Goal: Task Accomplishment & Management: Manage account settings

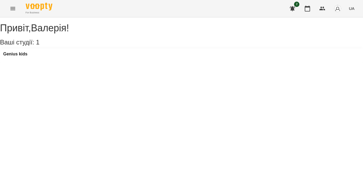
click at [36, 63] on div "Genius kids" at bounding box center [181, 55] width 363 height 14
click at [13, 10] on icon "Menu" at bounding box center [13, 8] width 6 height 6
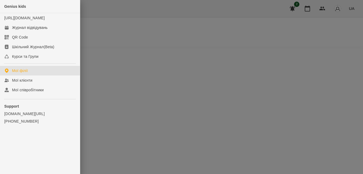
click at [13, 10] on div "Genius kids" at bounding box center [40, 6] width 80 height 13
click at [320, 18] on div at bounding box center [181, 87] width 363 height 174
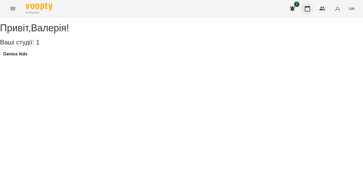
click at [311, 8] on button "button" at bounding box center [307, 8] width 13 height 13
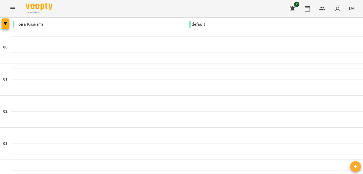
scroll to position [160, 0]
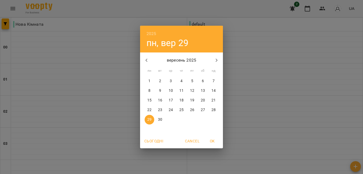
click at [217, 62] on icon "button" at bounding box center [216, 60] width 6 height 6
click at [173, 99] on p "15" at bounding box center [171, 100] width 4 height 5
type input "**********"
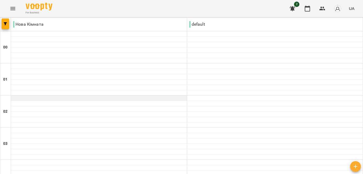
scroll to position [615, 0]
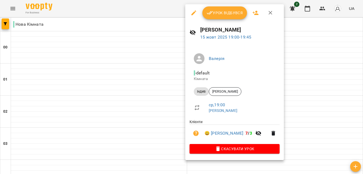
click at [231, 12] on span "Урок відбувся" at bounding box center [225, 13] width 36 height 6
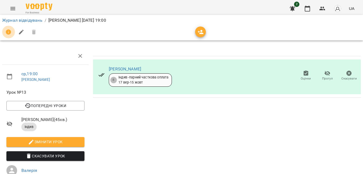
click at [7, 33] on icon "button" at bounding box center [8, 31] width 5 height 5
